Goal: Check status: Check status

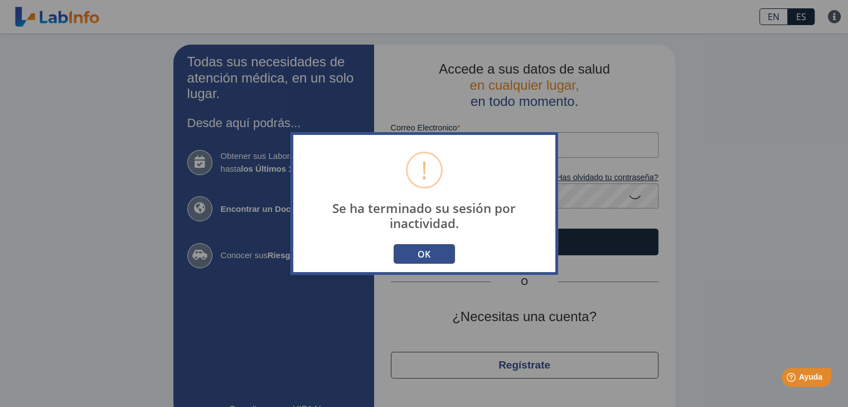
scroll to position [26, 0]
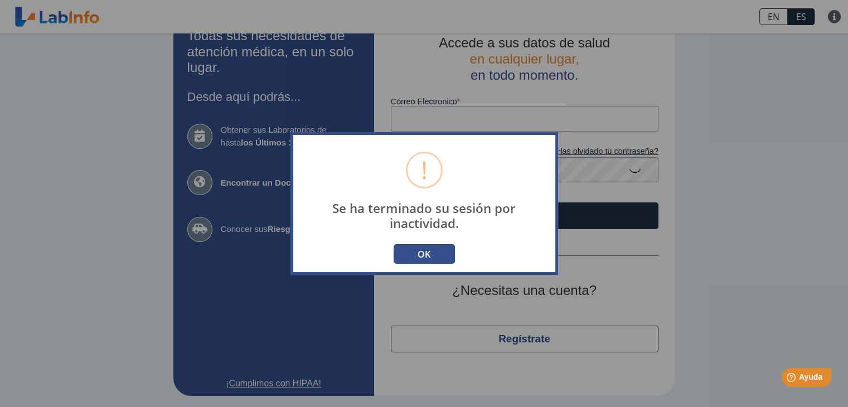
click at [422, 250] on button "OK" at bounding box center [424, 254] width 61 height 20
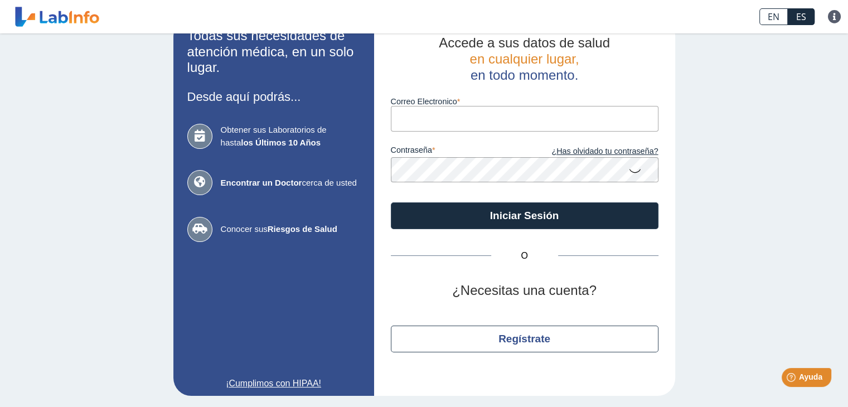
click at [432, 118] on input "Correo Electronico" at bounding box center [525, 118] width 268 height 25
type input "[PERSON_NAME][EMAIL_ADDRESS][PERSON_NAME][DOMAIN_NAME]"
click at [629, 167] on icon at bounding box center [635, 170] width 13 height 22
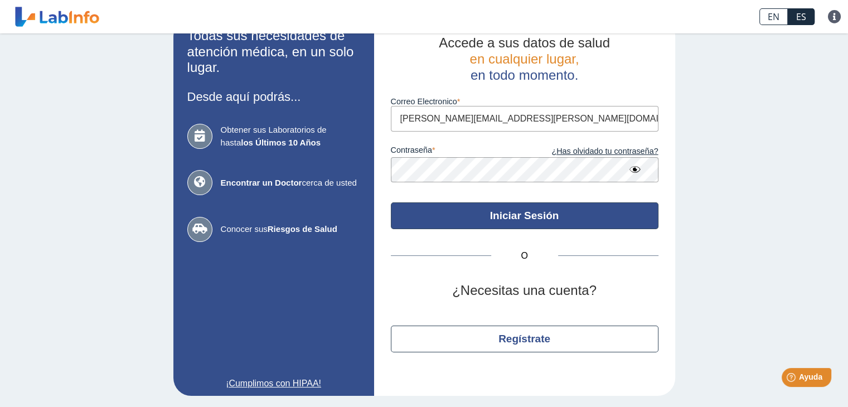
click at [520, 217] on button "Iniciar Sesión" at bounding box center [525, 215] width 268 height 27
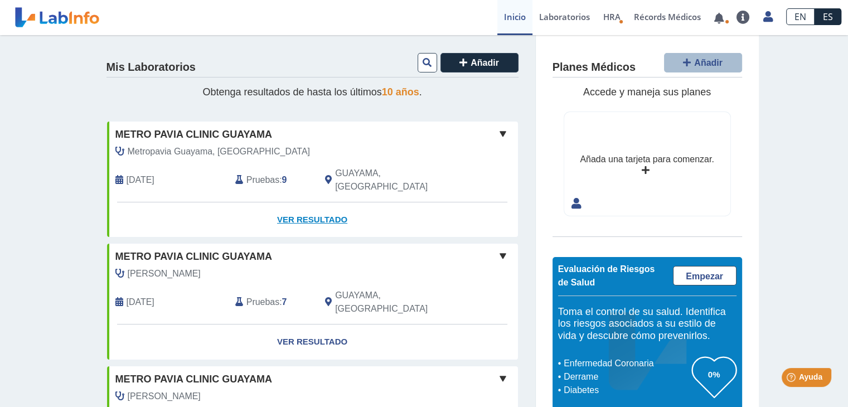
click at [318, 206] on link "Ver Resultado" at bounding box center [312, 219] width 411 height 35
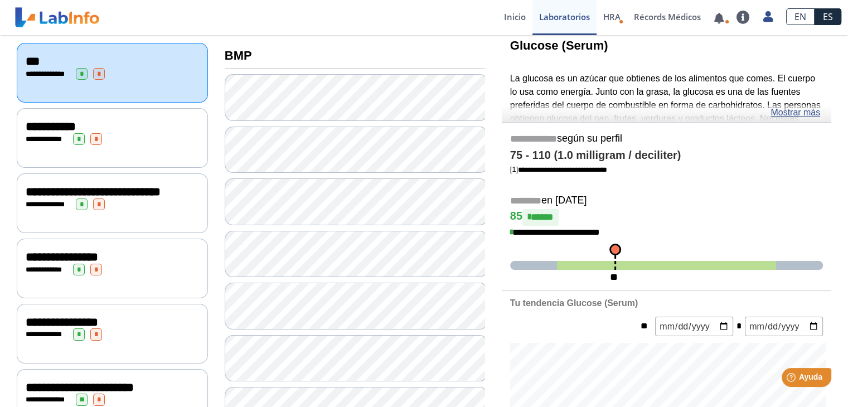
scroll to position [112, 0]
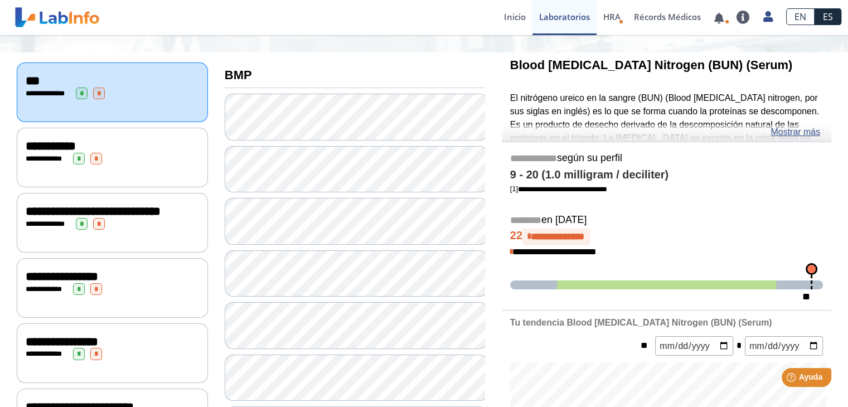
scroll to position [167, 0]
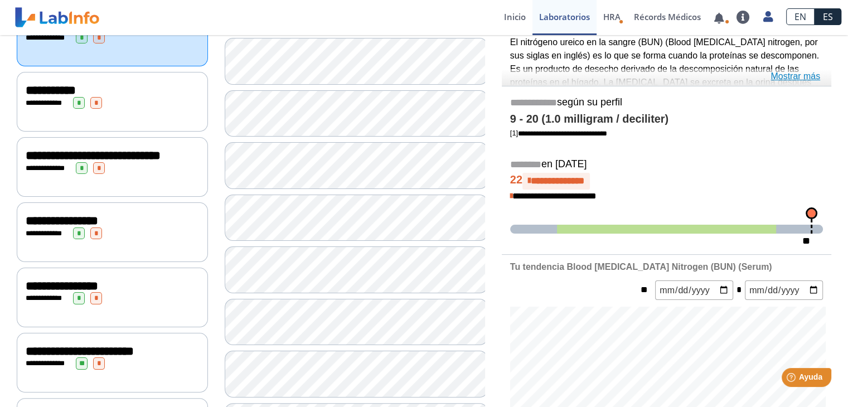
click at [789, 77] on link "Mostrar más" at bounding box center [796, 76] width 50 height 13
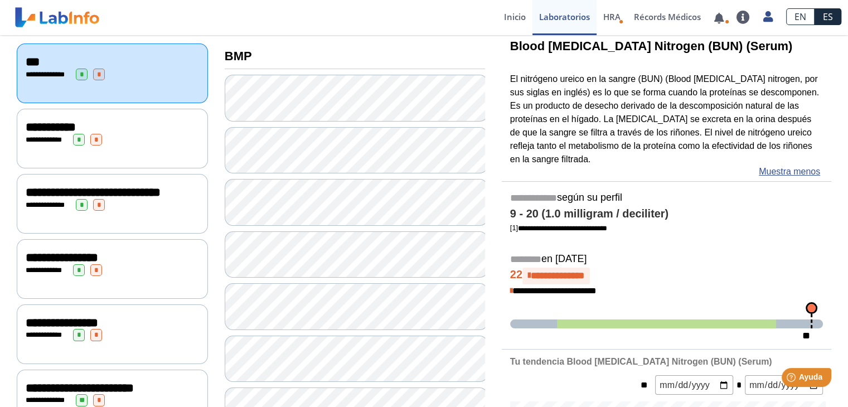
scroll to position [112, 0]
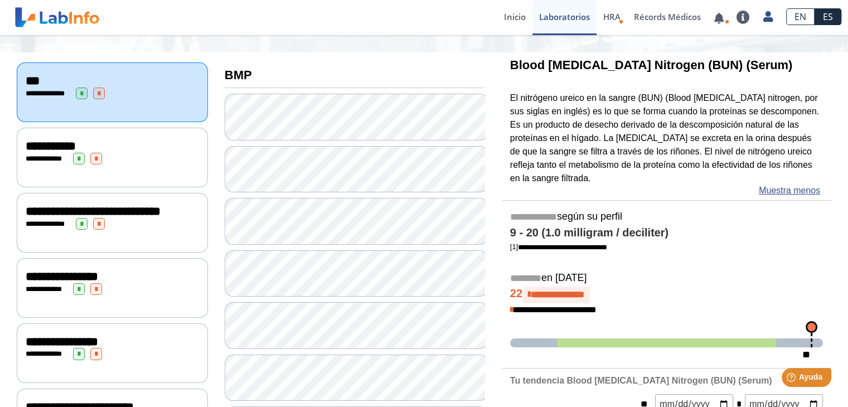
drag, startPoint x: 505, startPoint y: 96, endPoint x: 584, endPoint y: 93, distance: 78.7
click at [586, 92] on div "Blood [MEDICAL_DATA] Nitrogen (BUN) (Serum) El nitrógeno ureico en la sangre (B…" at bounding box center [667, 125] width 330 height 147
drag, startPoint x: 506, startPoint y: 93, endPoint x: 539, endPoint y: 78, distance: 35.7
click at [549, 90] on div "Blood [MEDICAL_DATA] Nitrogen (BUN) (Serum) El nitrógeno ureico en la sangre (B…" at bounding box center [667, 125] width 330 height 147
drag, startPoint x: 511, startPoint y: 56, endPoint x: 634, endPoint y: 108, distance: 133.2
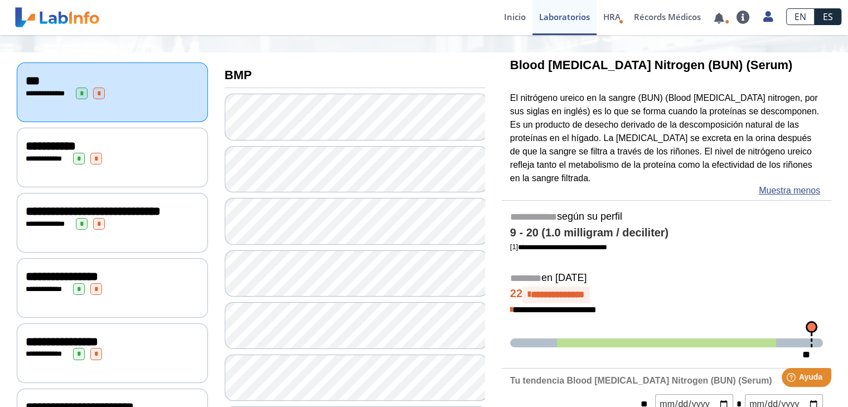
click at [637, 99] on div "Blood [MEDICAL_DATA] Nitrogen (BUN) (Serum) El nitrógeno ureico en la sangre (B…" at bounding box center [667, 125] width 330 height 147
click at [624, 148] on p "El nitrógeno ureico en la sangre (BUN) (Blood [MEDICAL_DATA] nitrogen, por sus …" at bounding box center [666, 137] width 313 height 93
drag, startPoint x: 625, startPoint y: 144, endPoint x: 698, endPoint y: 143, distance: 73.1
click at [698, 143] on div "Blood [MEDICAL_DATA] Nitrogen (BUN) (Serum) El nitrógeno ureico en la sangre (B…" at bounding box center [667, 125] width 330 height 147
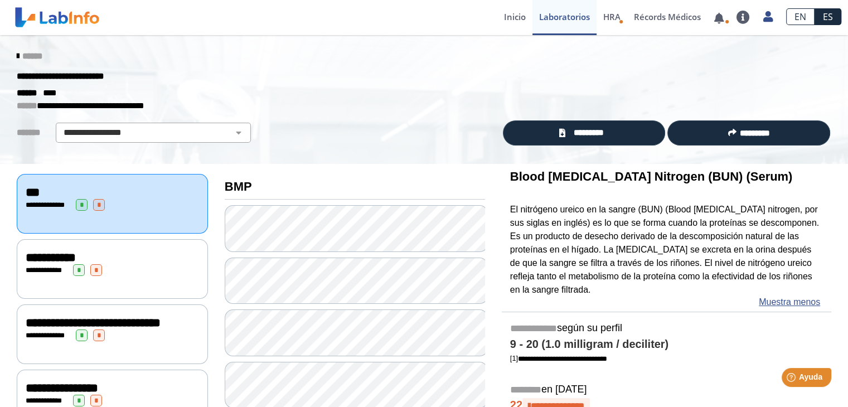
scroll to position [0, 0]
drag, startPoint x: 502, startPoint y: 206, endPoint x: 554, endPoint y: 212, distance: 52.8
click at [563, 210] on div "Blood [MEDICAL_DATA] Nitrogen (BUN) (Serum) El nitrógeno ureico en la sangre (B…" at bounding box center [667, 237] width 330 height 147
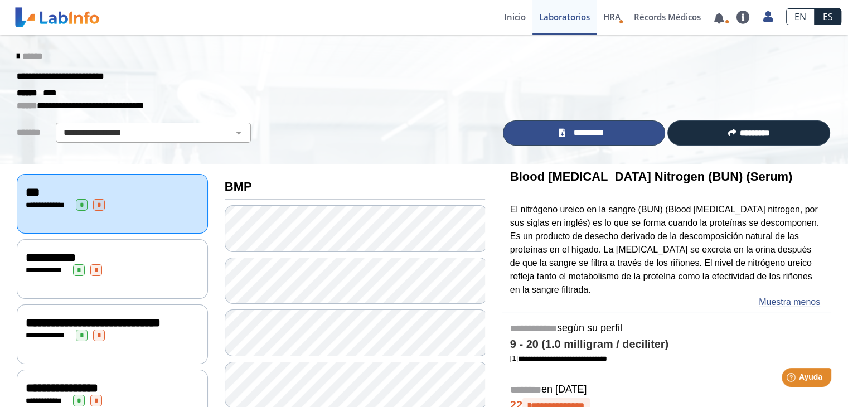
click at [583, 131] on span "*********" at bounding box center [588, 133] width 41 height 13
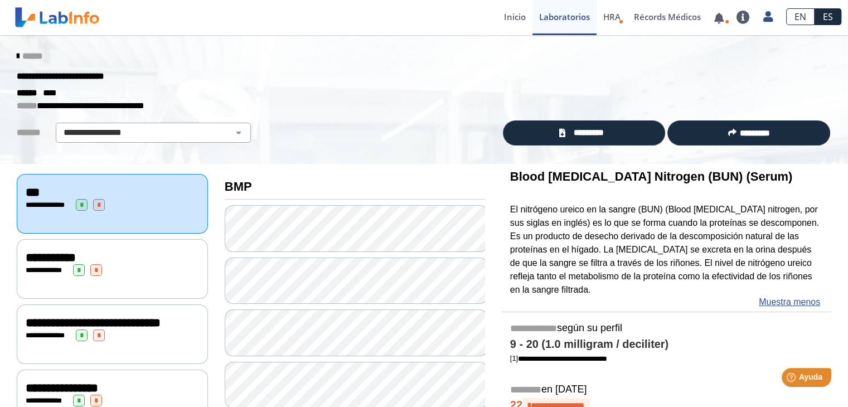
drag, startPoint x: 504, startPoint y: 167, endPoint x: 670, endPoint y: 192, distance: 168.1
click at [670, 192] on div "Blood [MEDICAL_DATA] Nitrogen (BUN) (Serum) El nitrógeno ureico en la sangre (B…" at bounding box center [667, 237] width 330 height 147
